Goal: Information Seeking & Learning: Learn about a topic

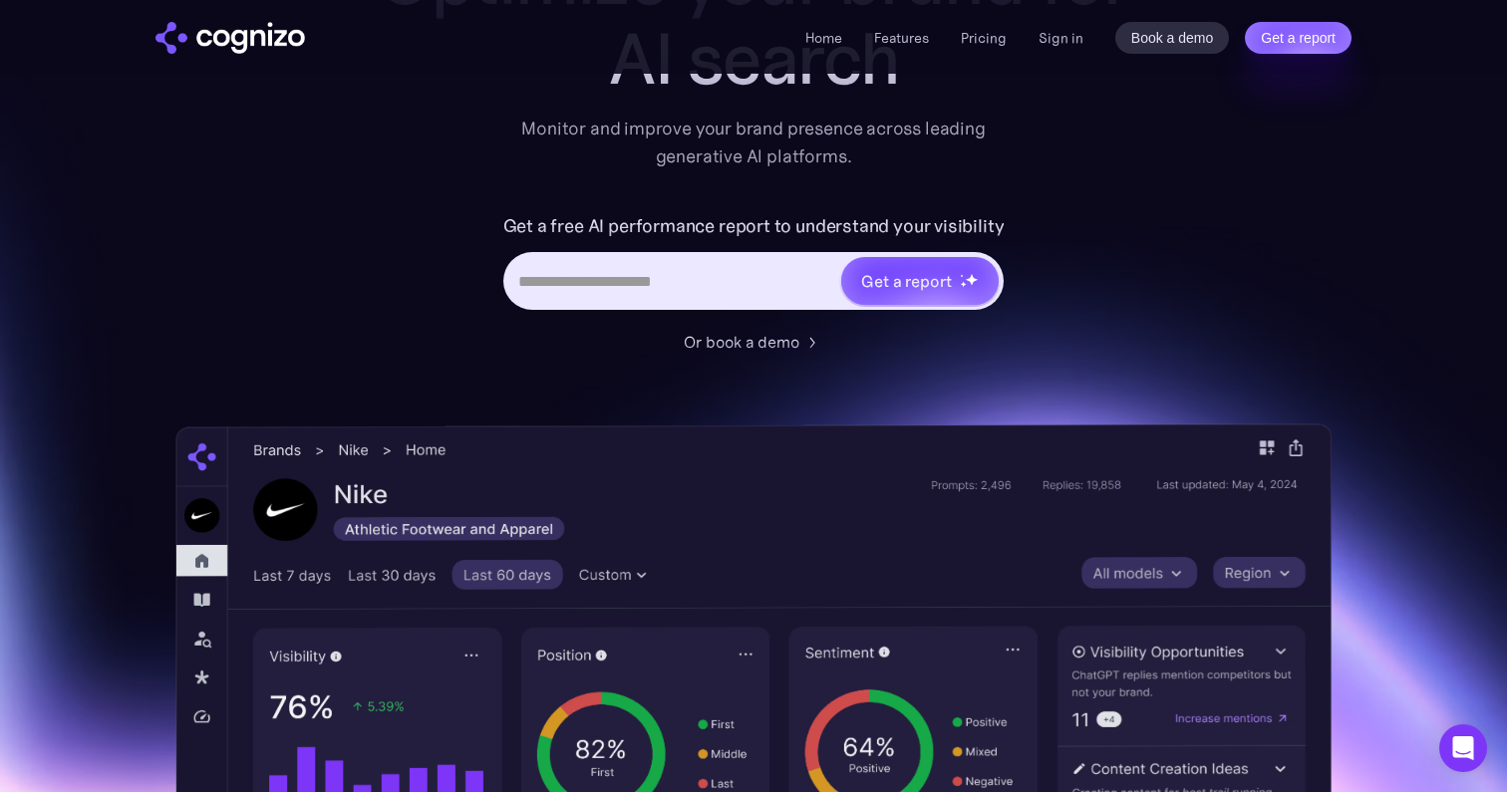
scroll to position [224, 0]
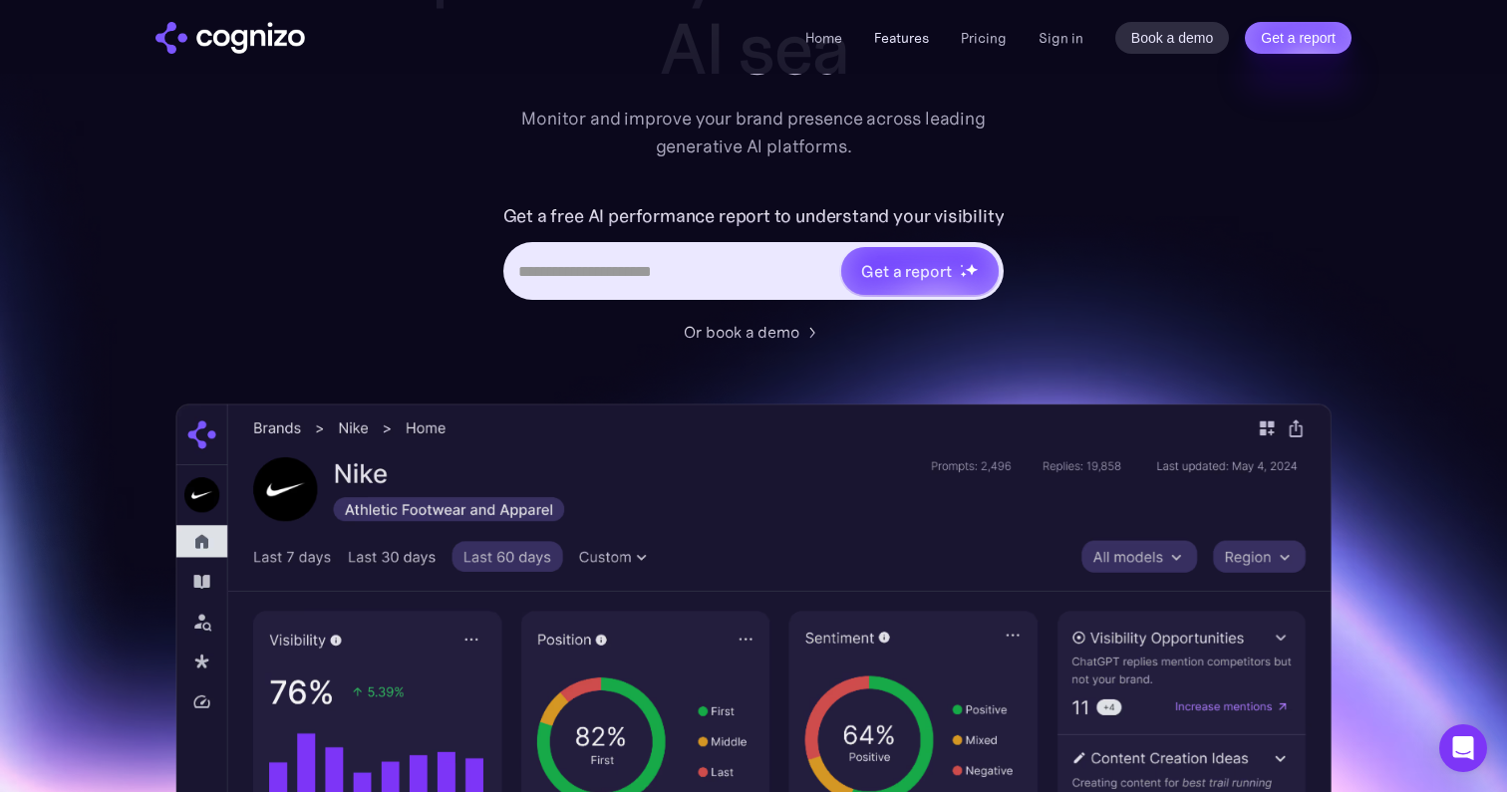
click at [902, 44] on link "Features" at bounding box center [901, 38] width 55 height 18
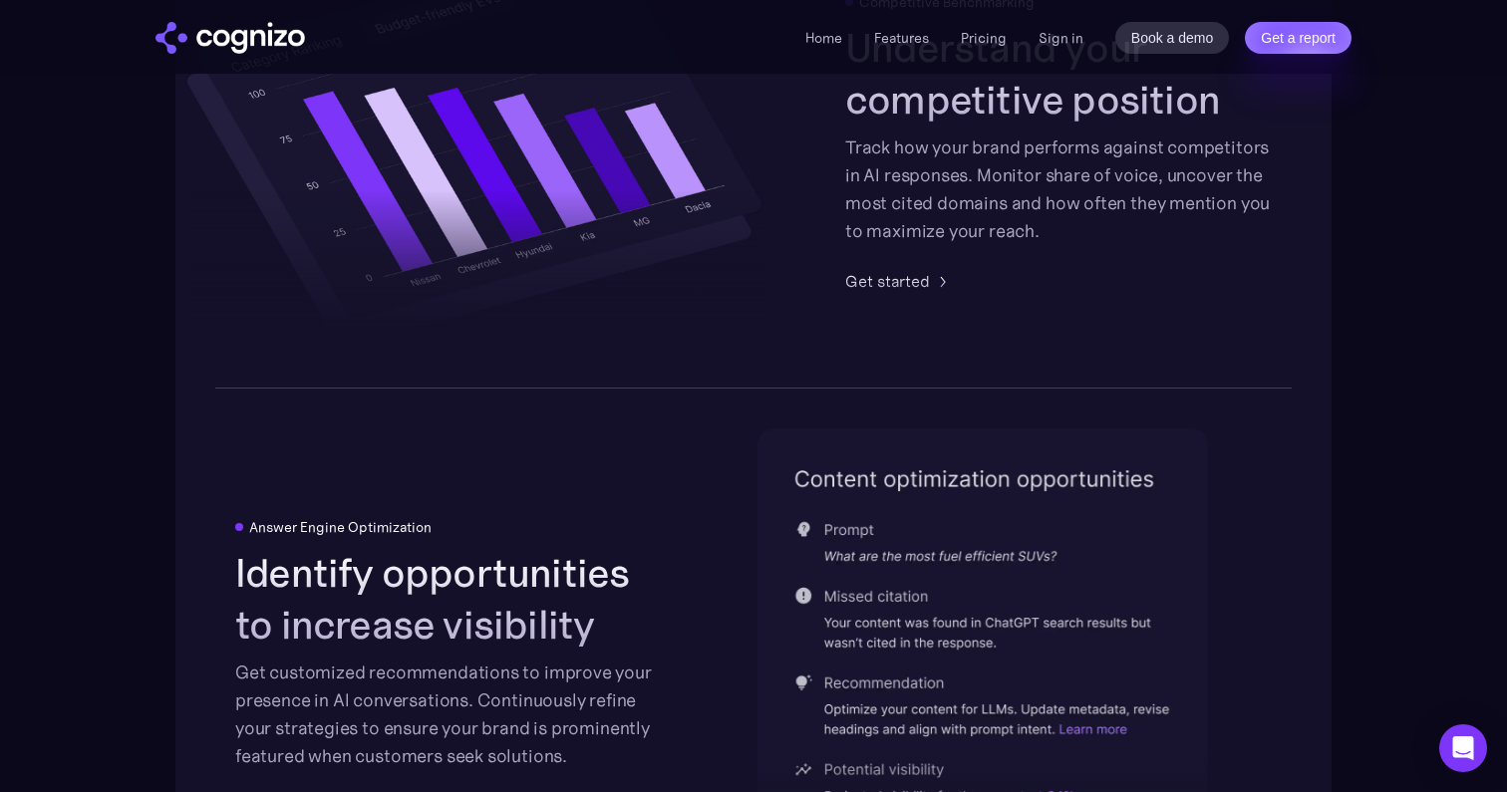
scroll to position [4273, 0]
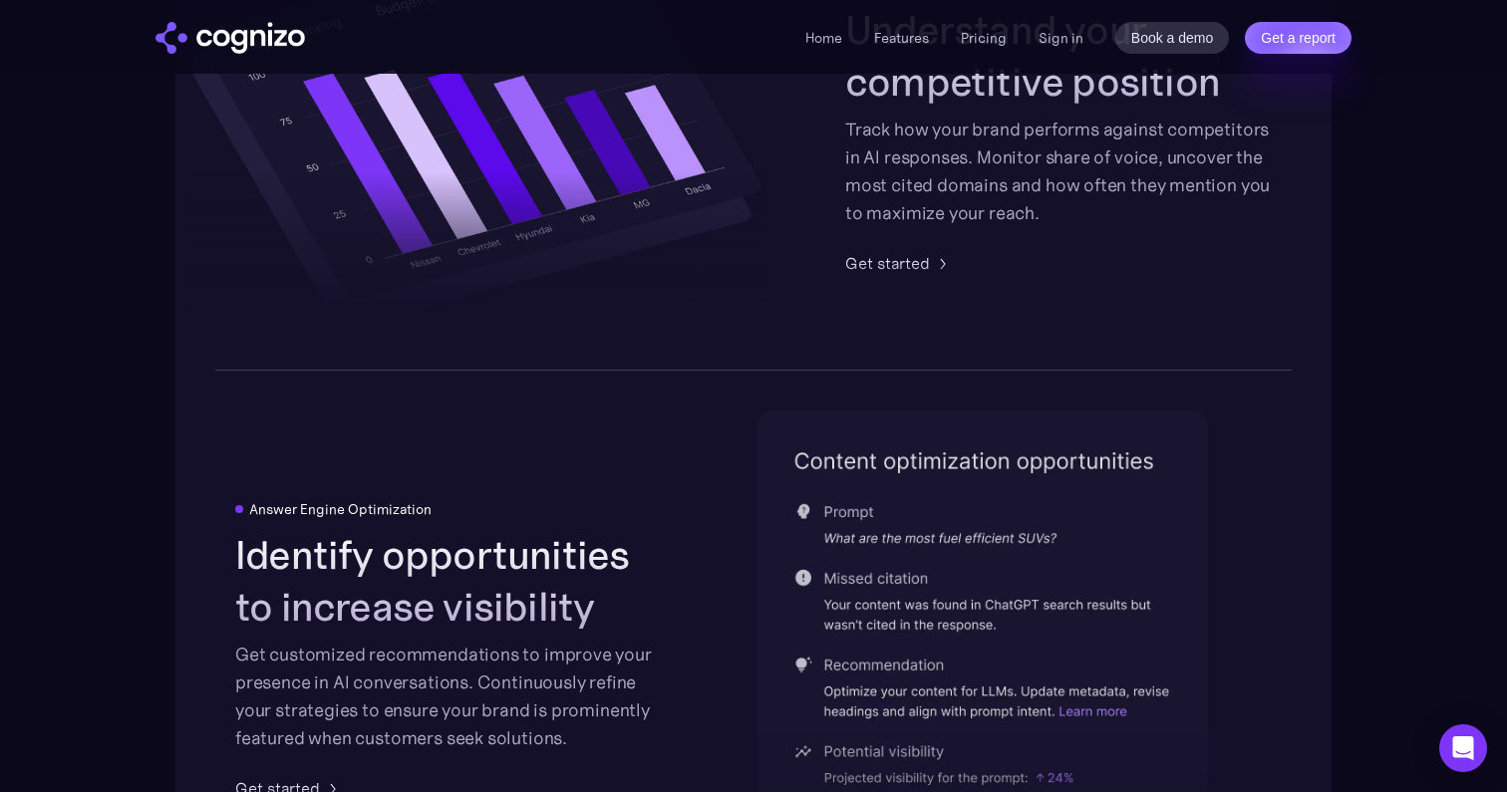
click at [974, 49] on li "Pricing" at bounding box center [984, 38] width 46 height 24
click at [974, 40] on link "Pricing" at bounding box center [984, 38] width 46 height 18
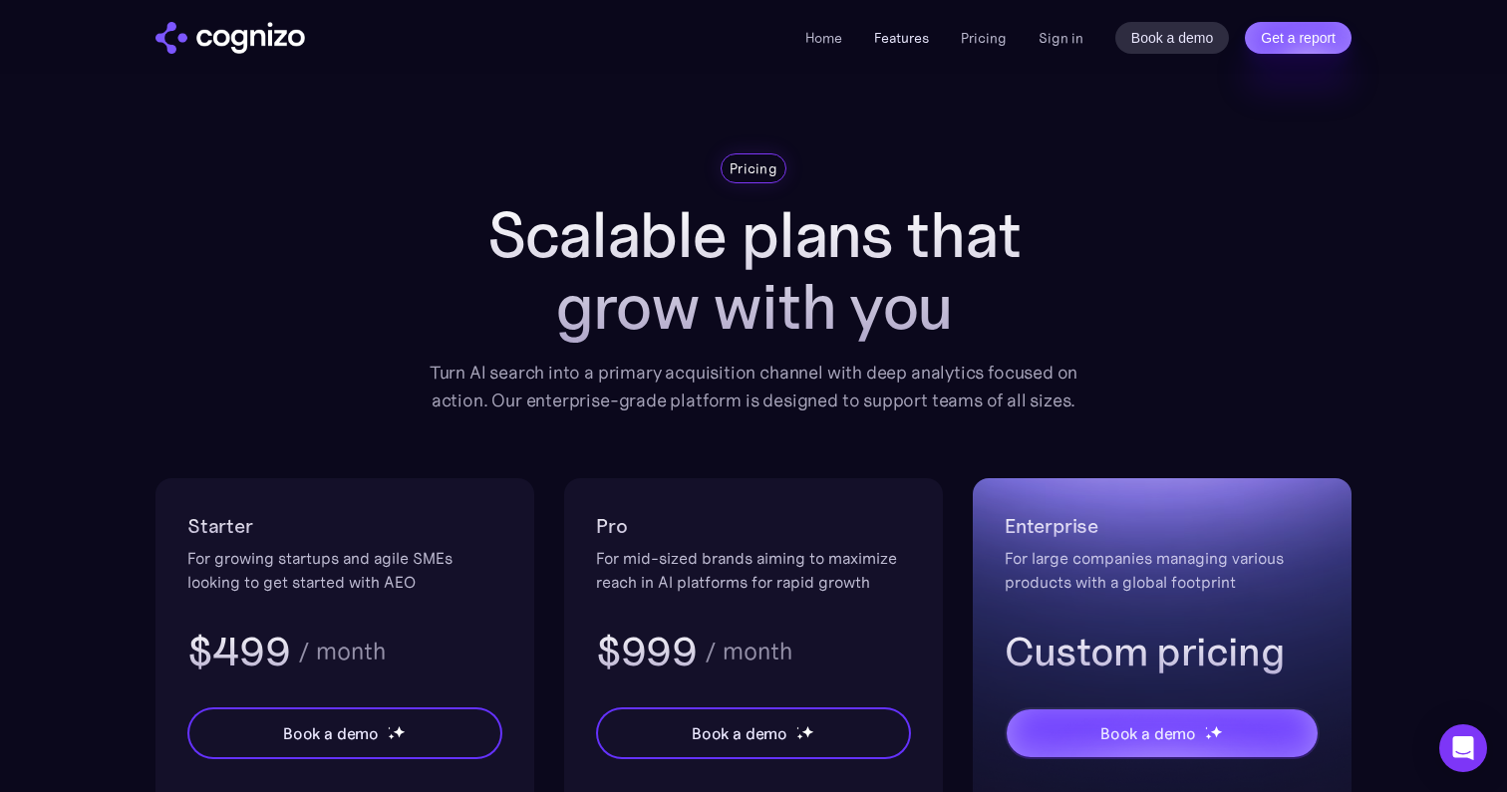
click at [915, 32] on link "Features" at bounding box center [901, 38] width 55 height 18
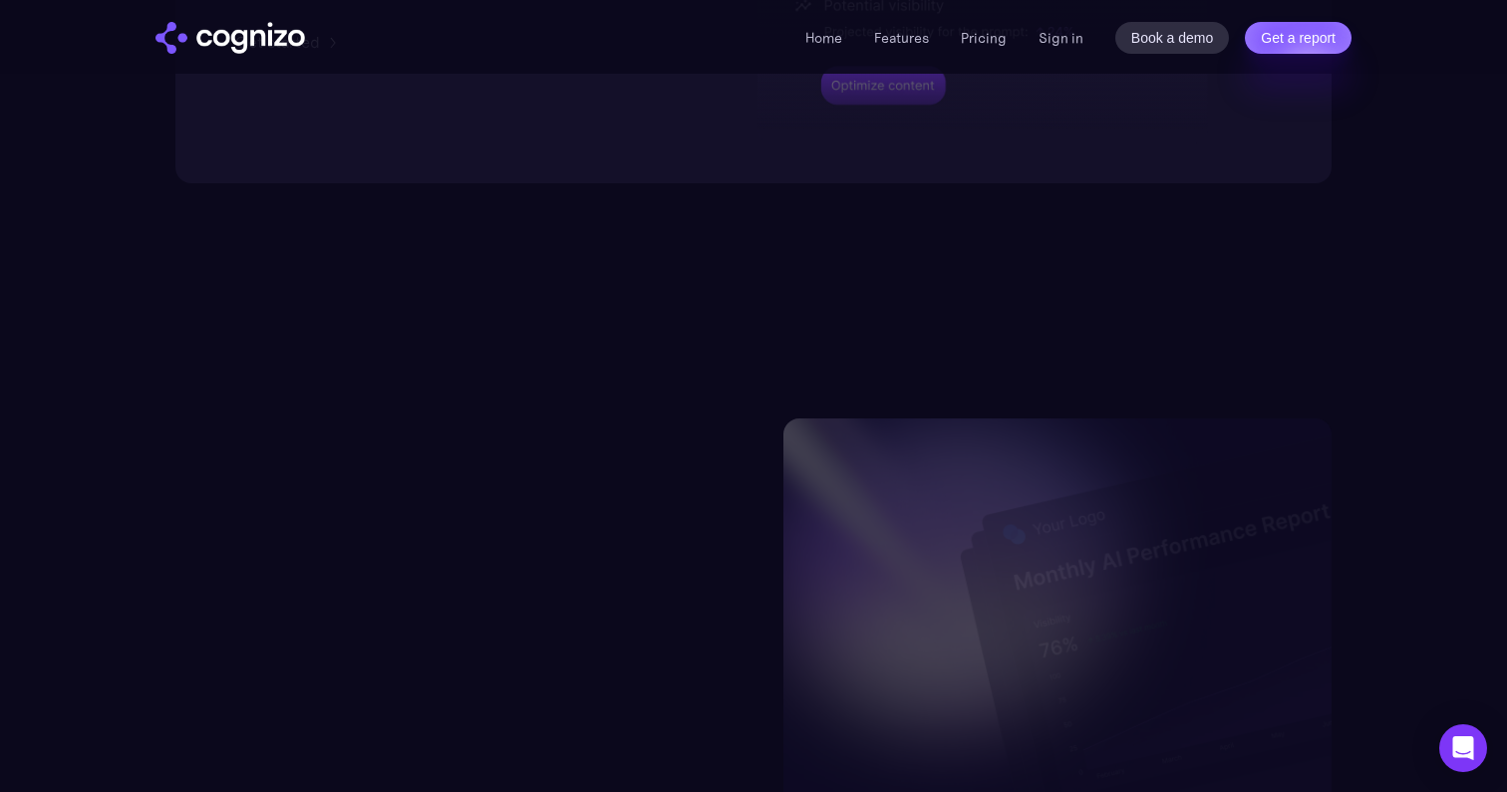
scroll to position [5314, 0]
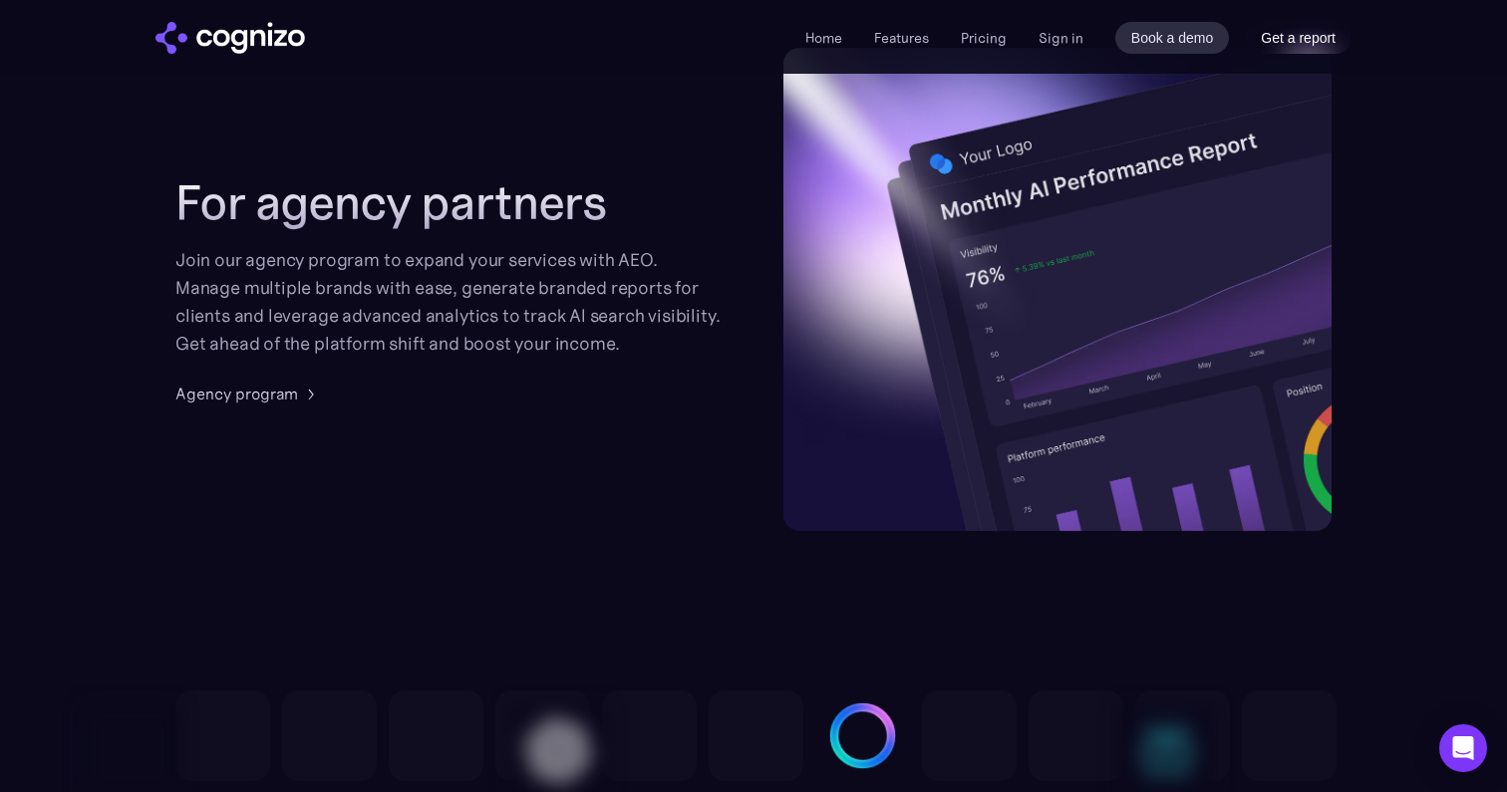
click at [1279, 38] on link "Get a report" at bounding box center [1298, 38] width 107 height 32
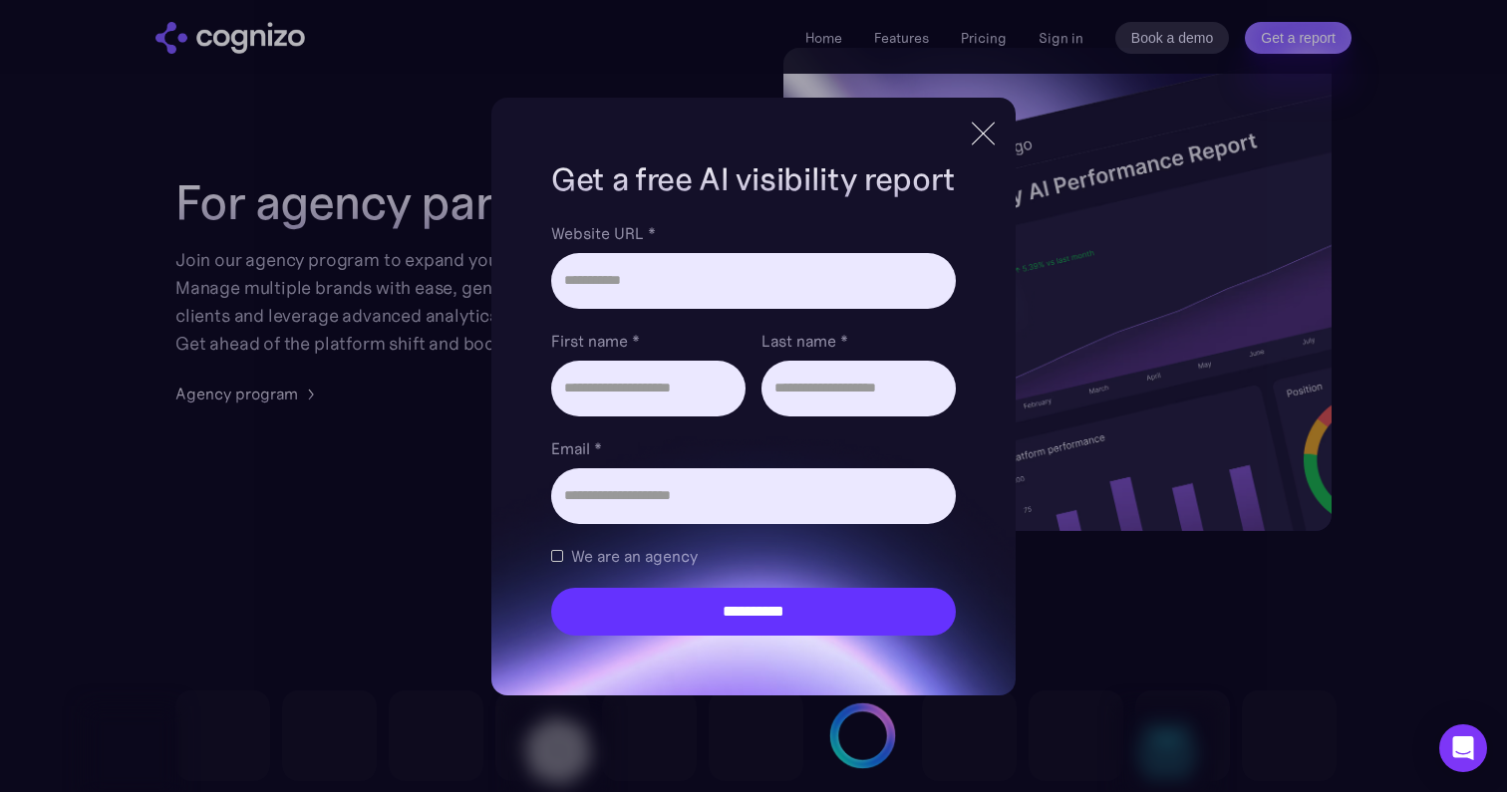
click at [979, 141] on div at bounding box center [983, 134] width 33 height 36
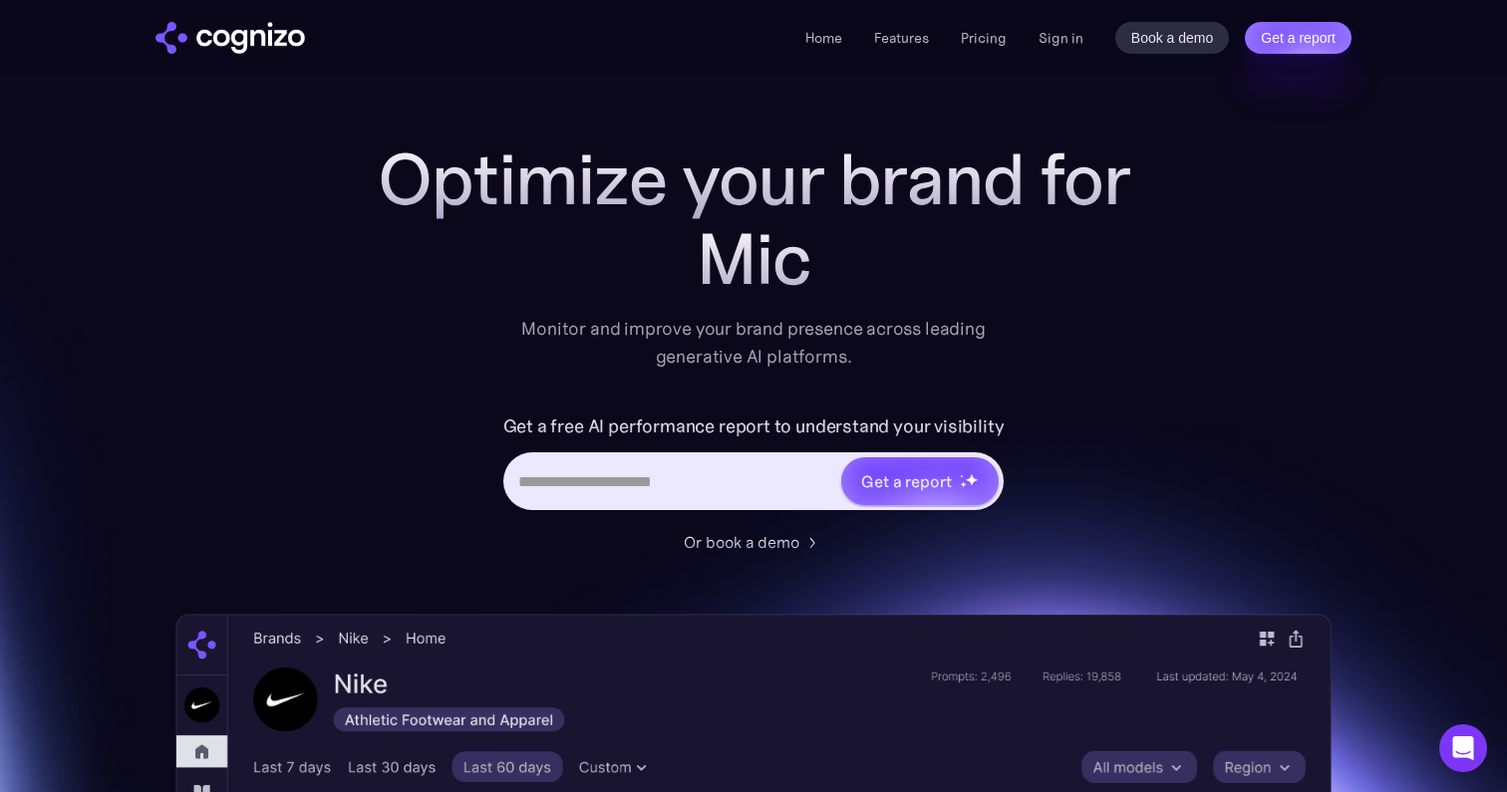
scroll to position [0, 0]
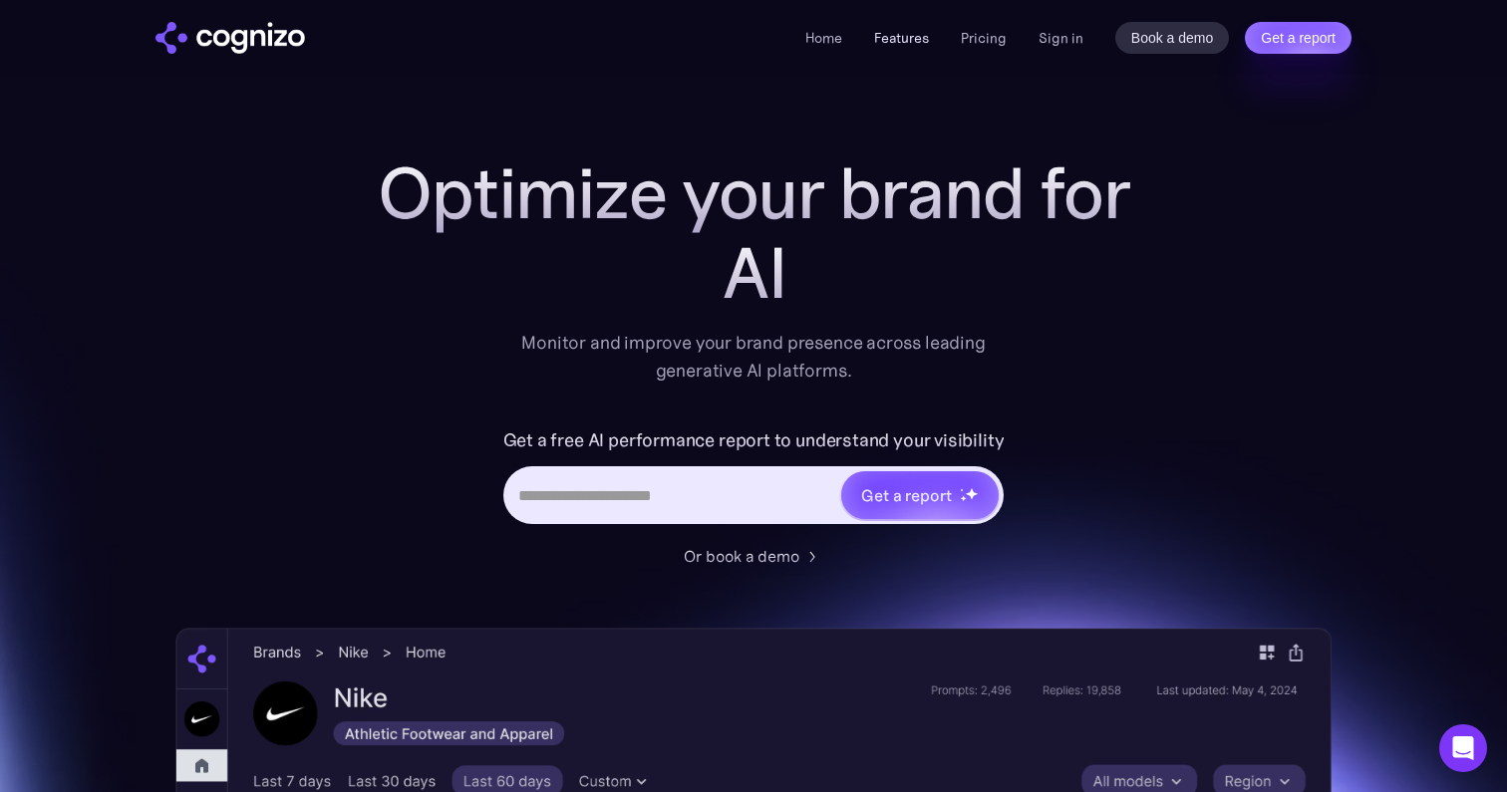
click at [911, 42] on link "Features" at bounding box center [901, 38] width 55 height 18
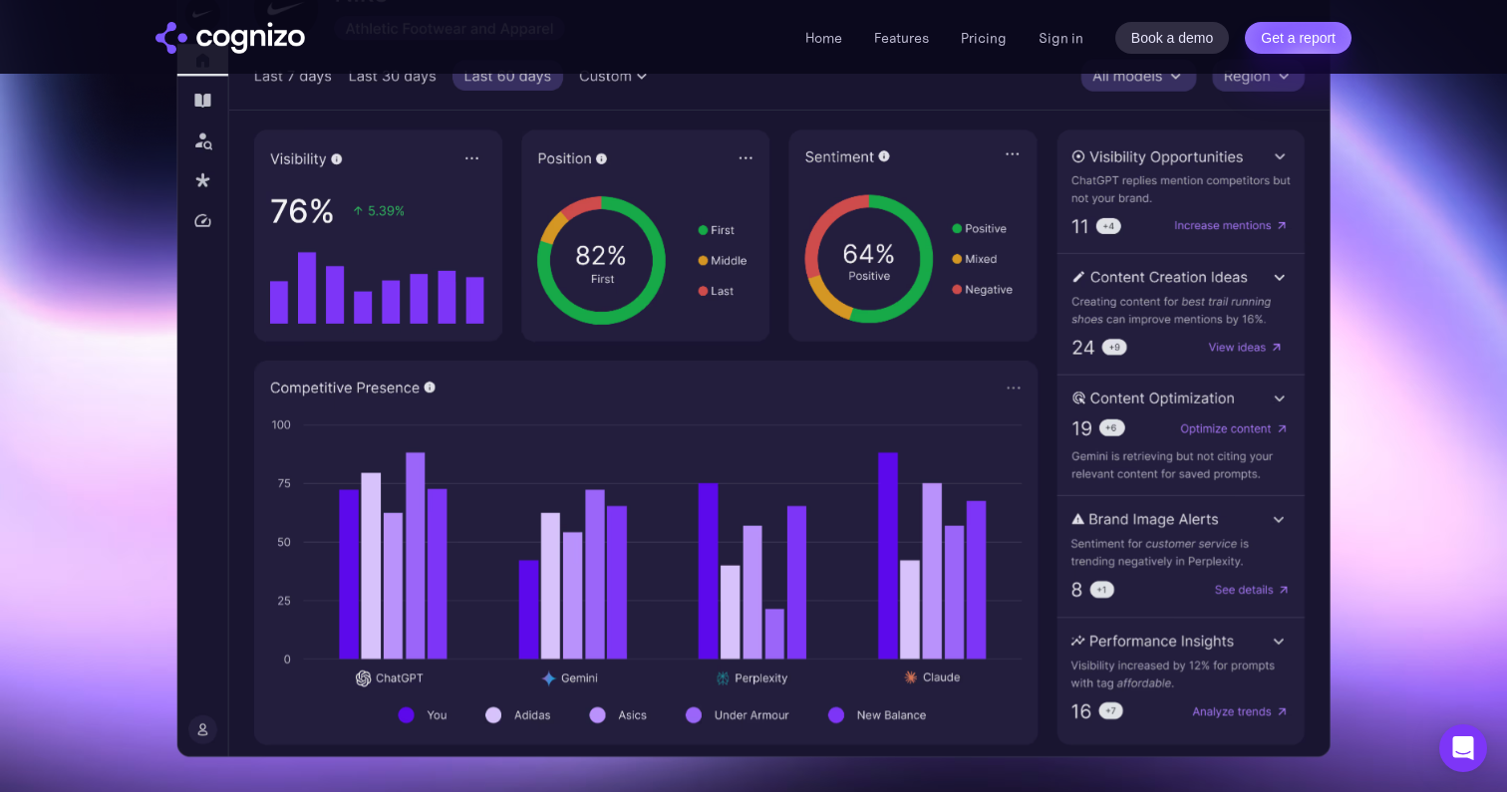
scroll to position [700, 0]
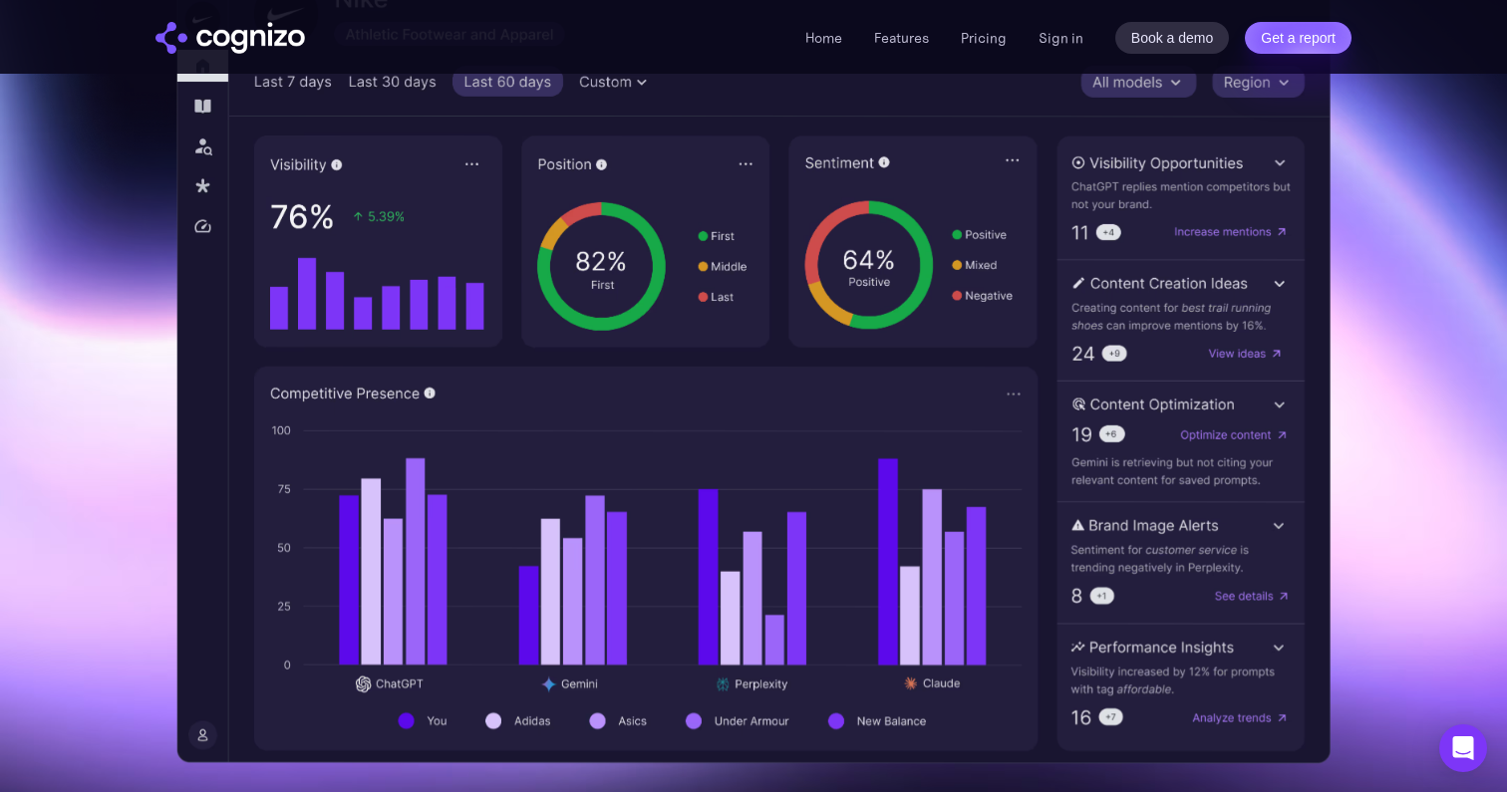
click at [881, 326] on img at bounding box center [753, 346] width 1154 height 836
click at [882, 325] on img at bounding box center [753, 346] width 1154 height 836
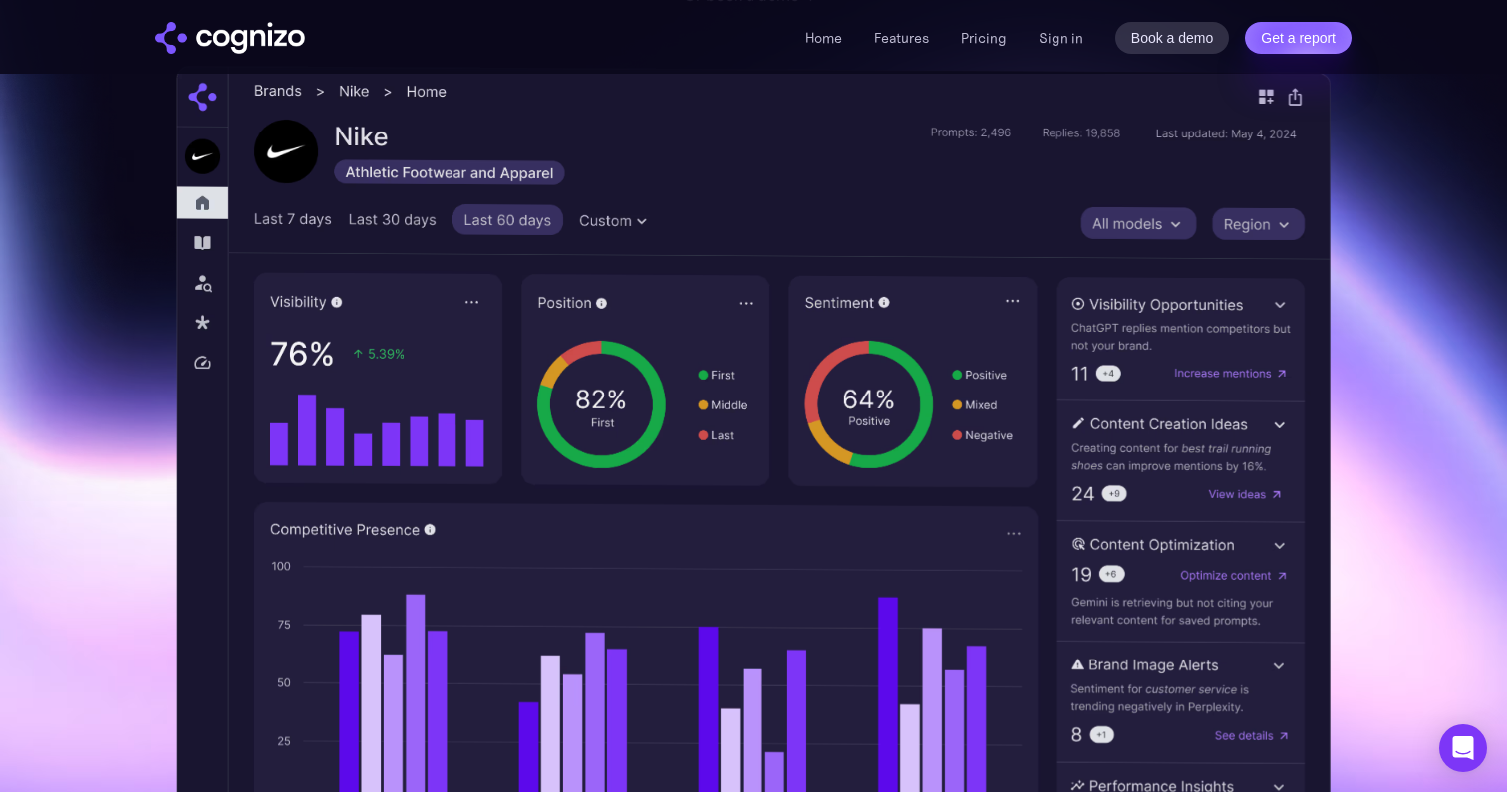
scroll to position [562, 0]
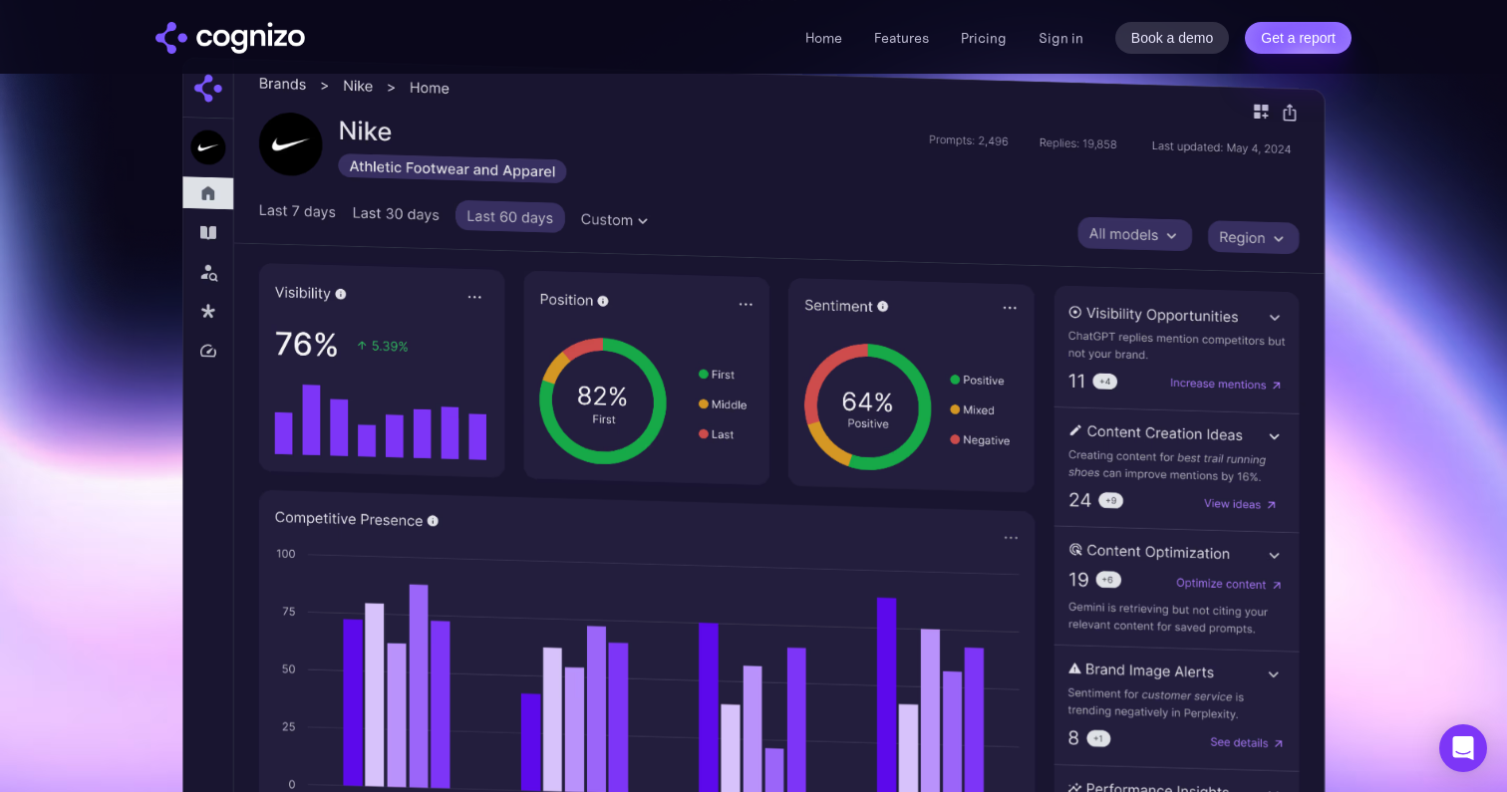
click at [1137, 164] on img at bounding box center [753, 483] width 1143 height 853
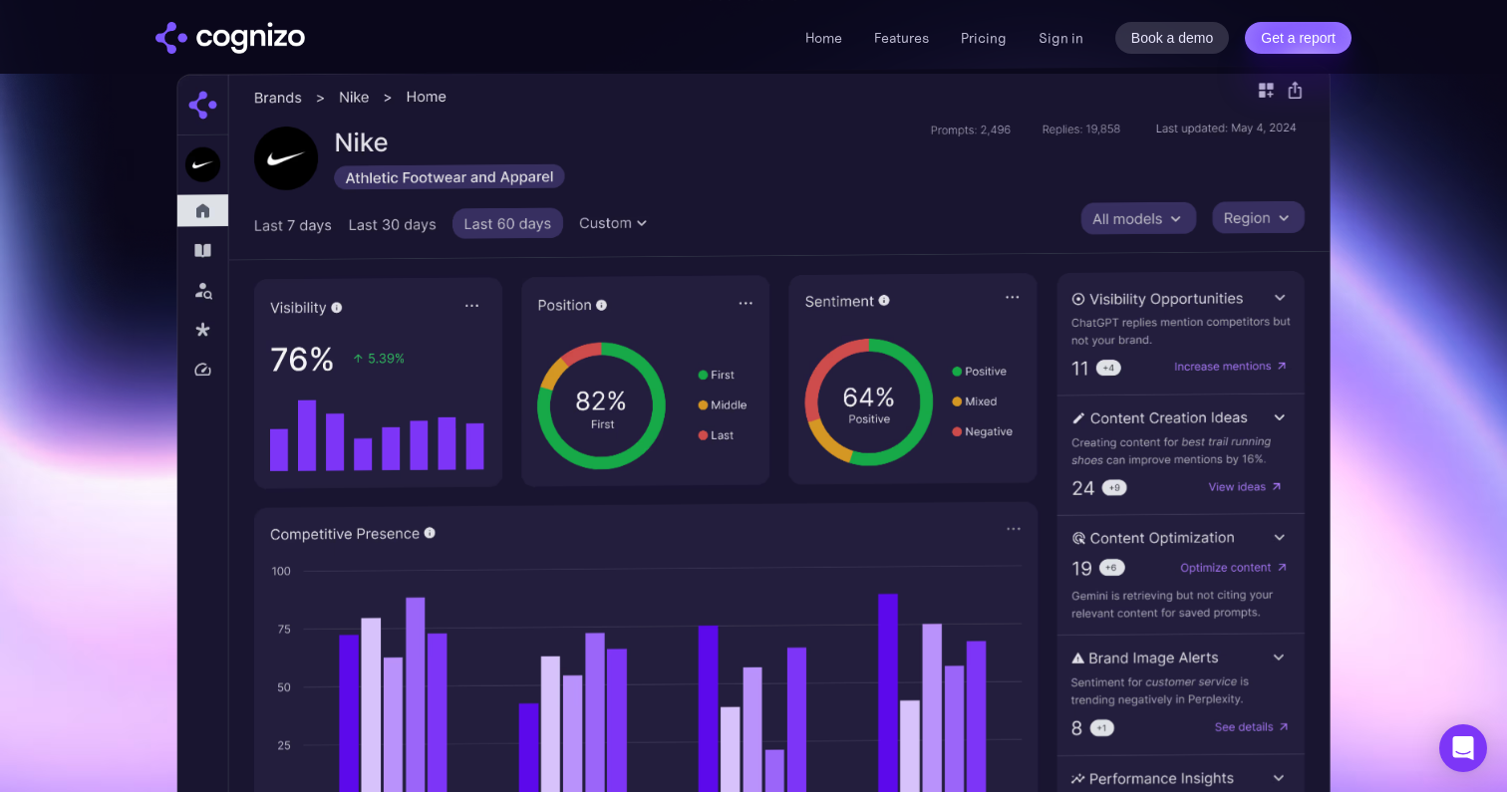
click at [626, 265] on img at bounding box center [753, 483] width 1154 height 836
